Goal: Navigation & Orientation: Find specific page/section

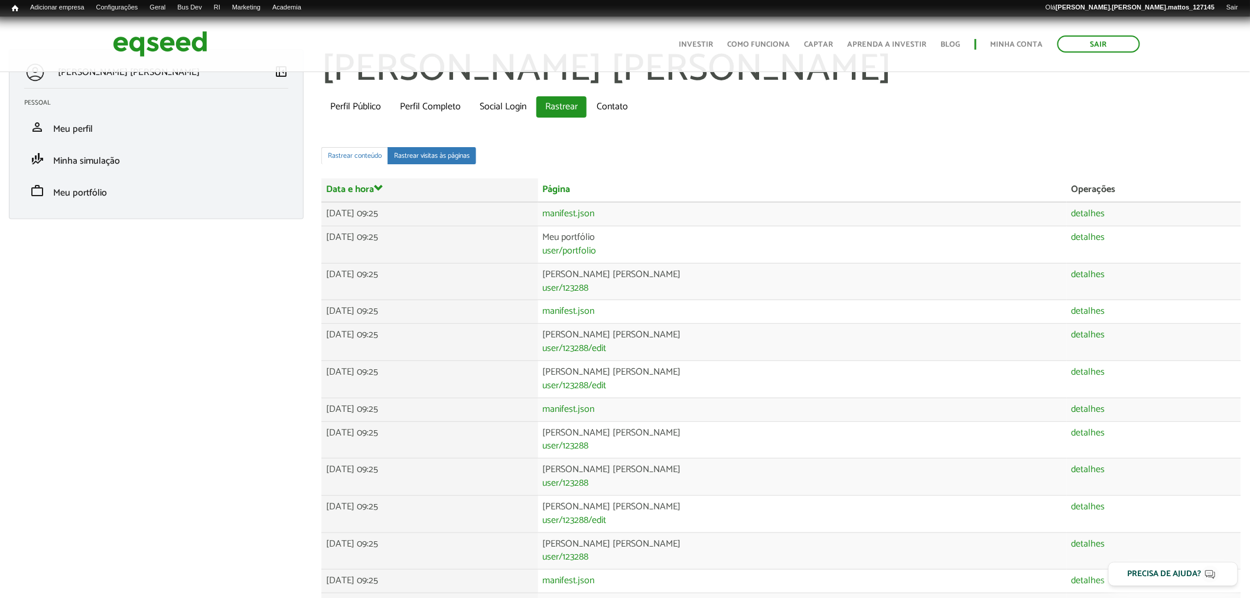
scroll to position [12, 0]
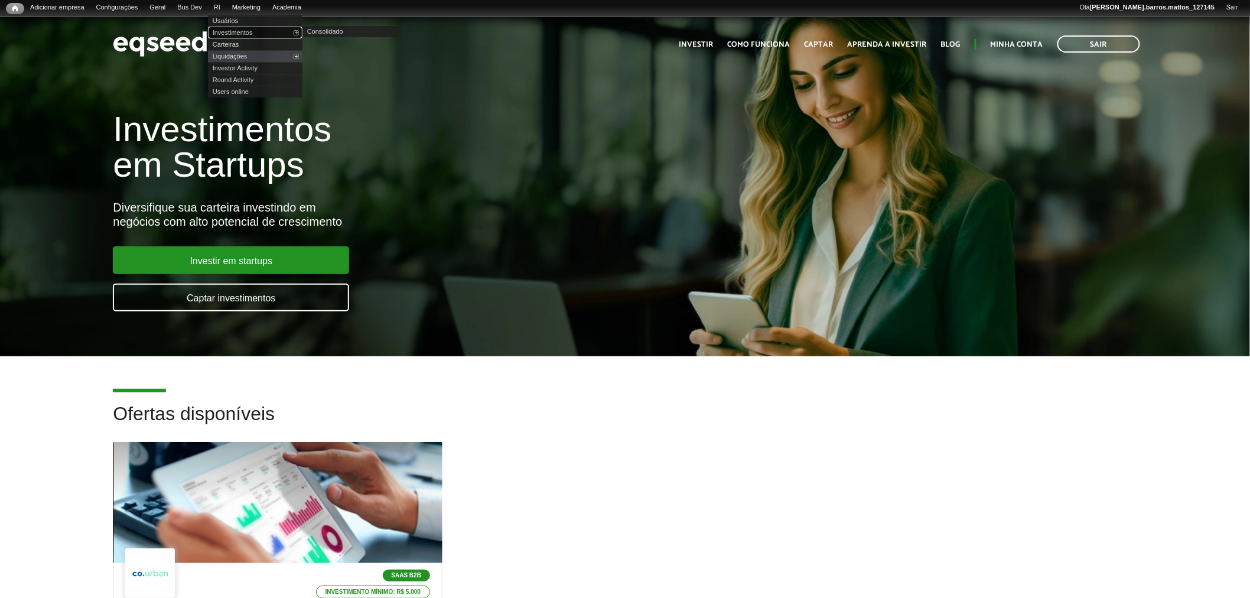
click at [232, 30] on link "Investimentos" at bounding box center [255, 33] width 94 height 12
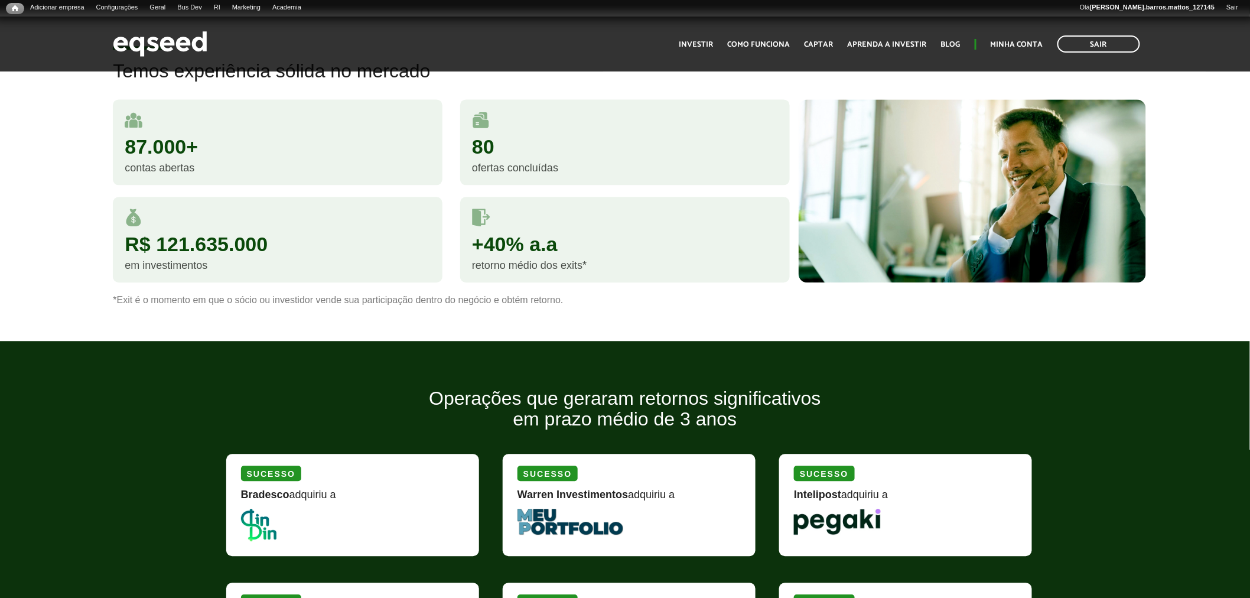
scroll to position [1069, 0]
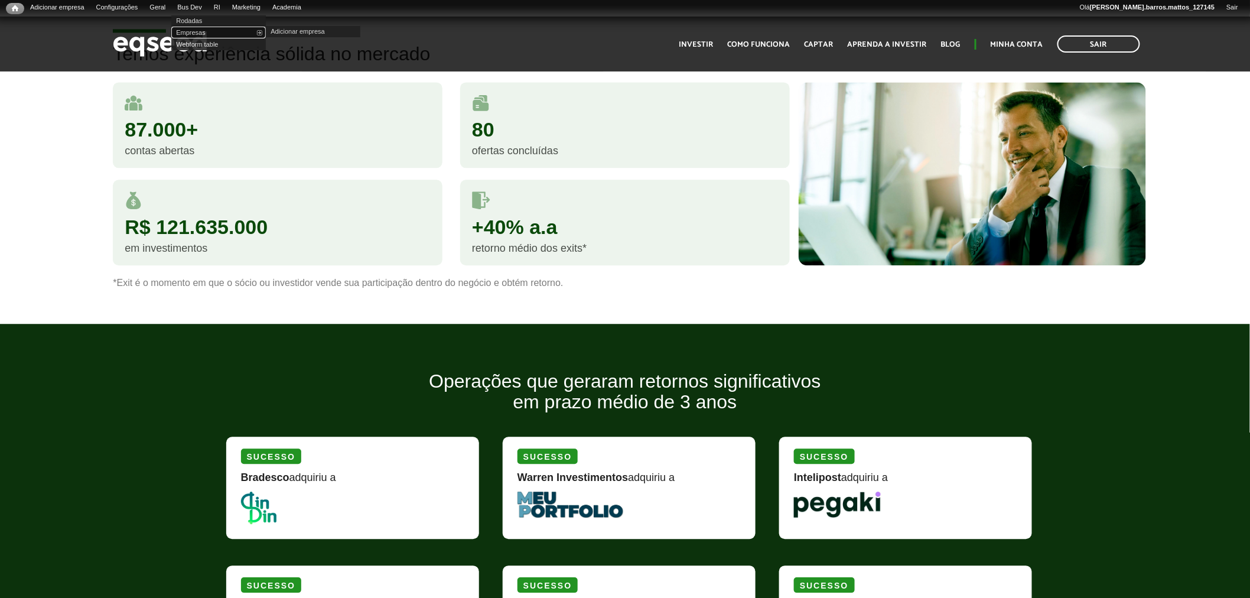
click at [210, 28] on link "Empresas" at bounding box center [218, 33] width 94 height 12
